Goal: Navigation & Orientation: Find specific page/section

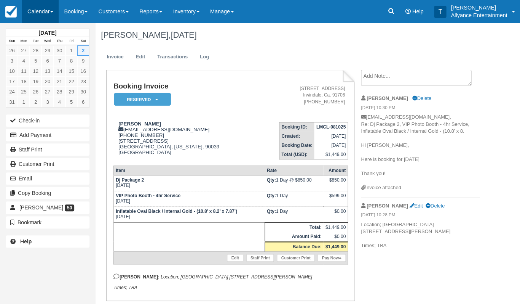
click at [36, 11] on link "Calendar" at bounding box center [40, 11] width 37 height 23
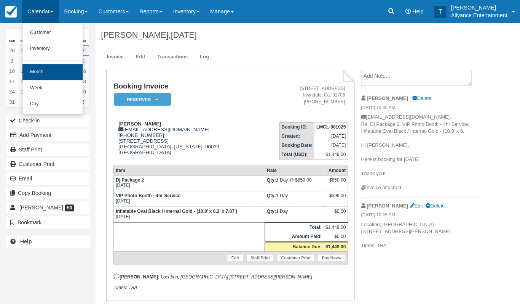
click at [46, 74] on link "Month" at bounding box center [52, 72] width 60 height 16
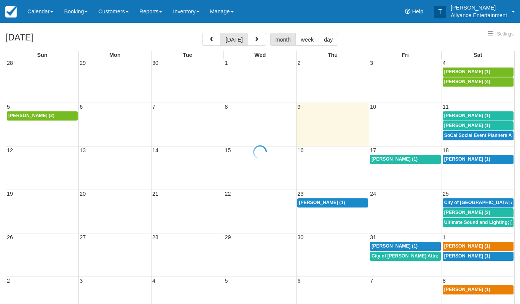
select select
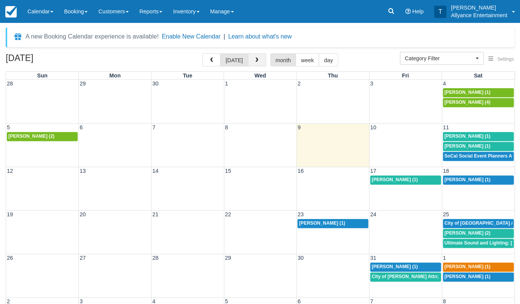
click at [258, 63] on button "button" at bounding box center [257, 59] width 18 height 13
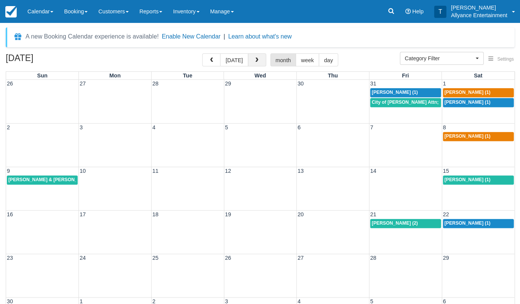
click at [258, 63] on button "button" at bounding box center [257, 59] width 18 height 13
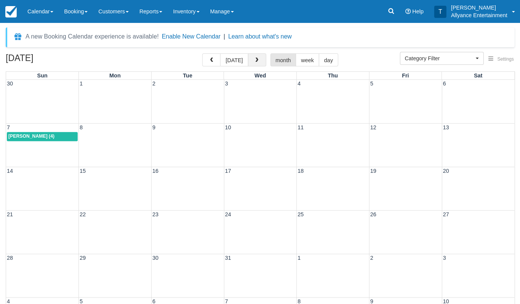
click at [255, 61] on span "button" at bounding box center [256, 60] width 5 height 5
click at [379, 184] on div "11 12 13 14 15 16 17" at bounding box center [260, 187] width 509 height 43
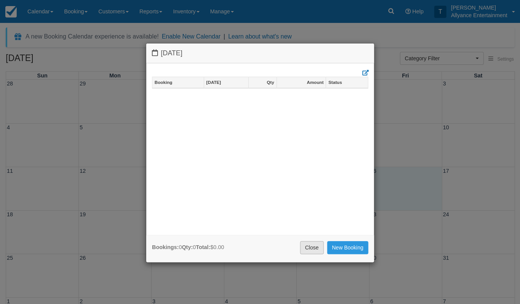
click at [311, 245] on link "Close" at bounding box center [312, 247] width 24 height 13
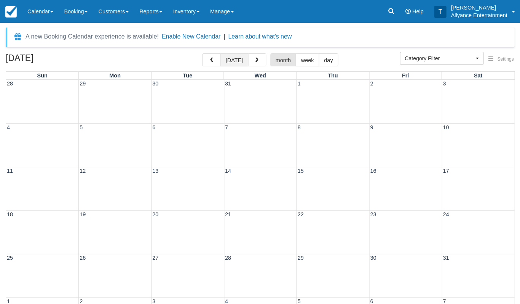
click at [238, 66] on button "[DATE]" at bounding box center [234, 59] width 28 height 13
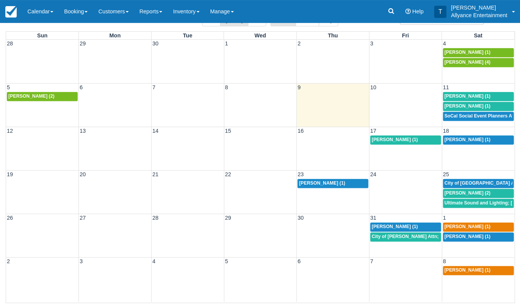
scroll to position [26, 0]
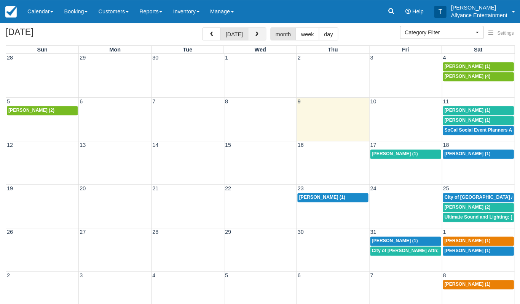
click at [255, 38] on button "button" at bounding box center [257, 33] width 18 height 13
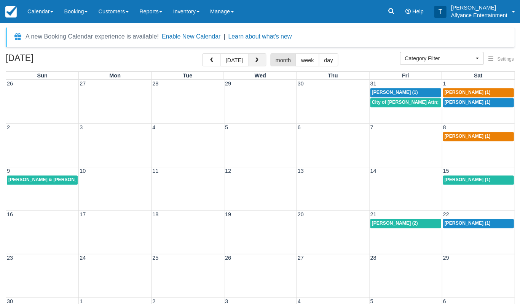
click at [255, 56] on button "button" at bounding box center [257, 59] width 18 height 13
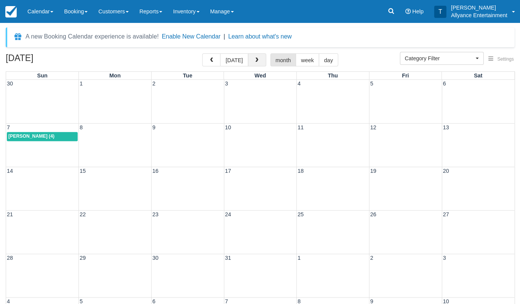
click at [254, 58] on span "button" at bounding box center [256, 60] width 5 height 5
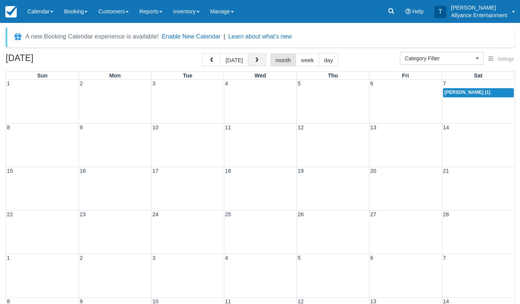
click at [254, 58] on span "button" at bounding box center [256, 60] width 5 height 5
click at [232, 57] on button "[DATE]" at bounding box center [234, 59] width 28 height 13
